Goal: Transaction & Acquisition: Download file/media

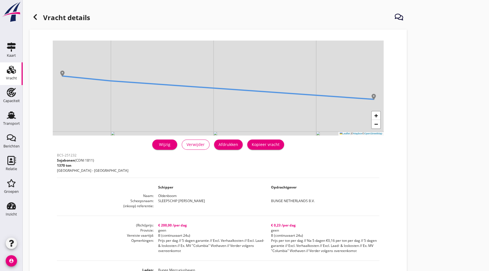
click at [15, 75] on div "Vracht" at bounding box center [11, 78] width 11 height 8
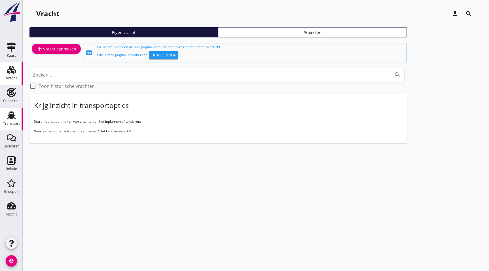
click at [17, 119] on div "Transport" at bounding box center [12, 115] width 14 height 9
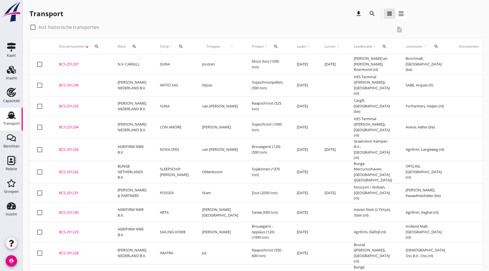
click at [92, 251] on div "BCS-251228" at bounding box center [81, 254] width 45 height 6
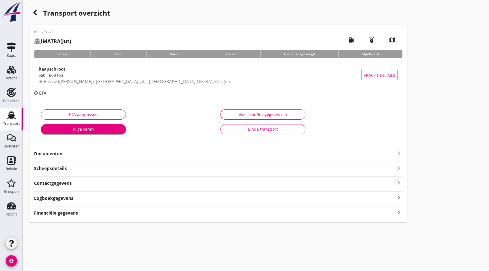
click at [63, 150] on div "Documenten keyboard_arrow_right" at bounding box center [218, 154] width 369 height 8
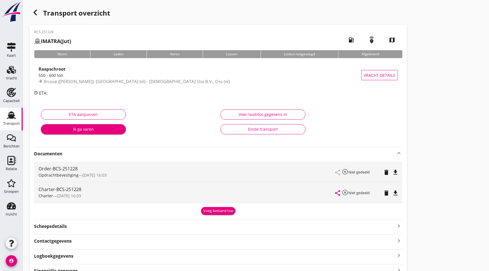
click at [397, 192] on icon "file_download" at bounding box center [395, 193] width 7 height 7
click at [36, 16] on icon "button" at bounding box center [35, 12] width 7 height 7
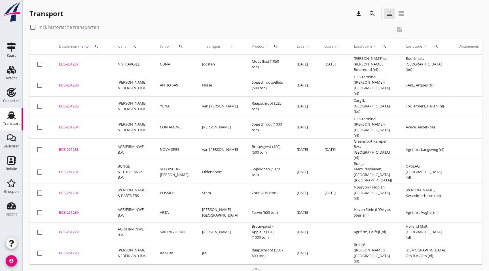
drag, startPoint x: 85, startPoint y: 221, endPoint x: 487, endPoint y: 209, distance: 402.5
click at [85, 230] on div "BCS-251229" at bounding box center [81, 233] width 45 height 6
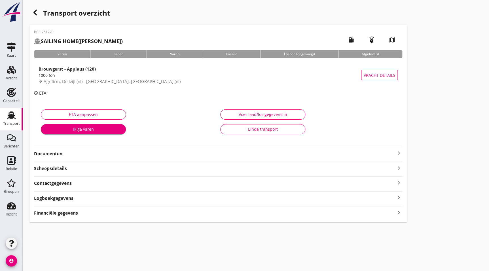
click at [56, 155] on strong "Documenten" at bounding box center [215, 154] width 362 height 7
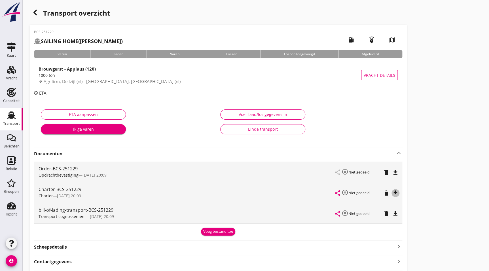
click at [394, 192] on icon "file_download" at bounding box center [395, 193] width 7 height 7
click at [38, 10] on icon "button" at bounding box center [35, 12] width 7 height 7
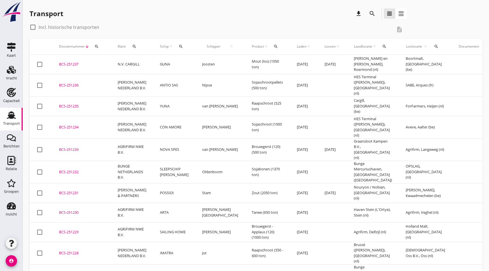
drag, startPoint x: 77, startPoint y: 200, endPoint x: 417, endPoint y: 183, distance: 340.9
click at [77, 210] on div "BCS-251230" at bounding box center [81, 213] width 45 height 6
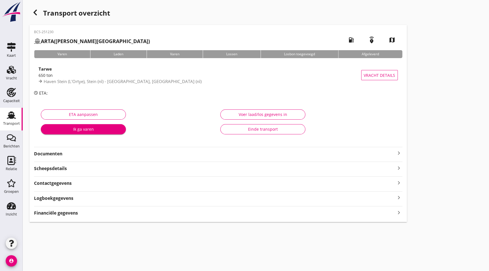
click at [80, 151] on strong "Documenten" at bounding box center [215, 154] width 362 height 7
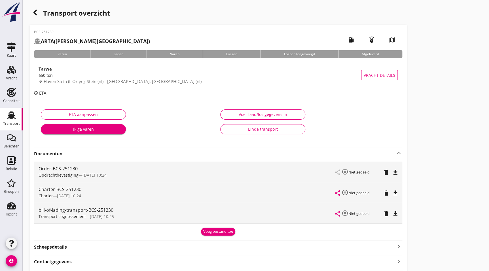
click at [399, 193] on div "Charter-BCS-251230 Charter — [DATE] 10:24 share highlight_off Niet gedeeld dele…" at bounding box center [218, 192] width 369 height 20
click at [397, 193] on icon "file_download" at bounding box center [395, 193] width 7 height 7
click at [36, 6] on div "Transport overzicht BCS-251230 ARTA (G.W. Kulka) local_gas_station emergency_sh…" at bounding box center [256, 154] width 467 height 308
click at [37, 8] on div "button" at bounding box center [35, 12] width 11 height 11
